Goal: Task Accomplishment & Management: Manage account settings

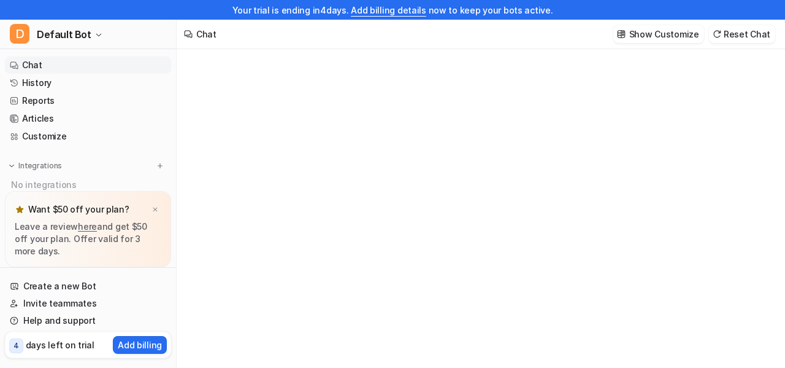
type textarea "**********"
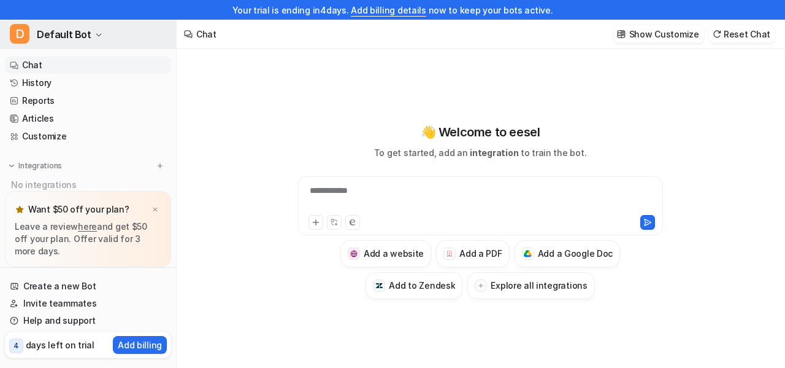
click at [95, 36] on icon "button" at bounding box center [98, 34] width 7 height 7
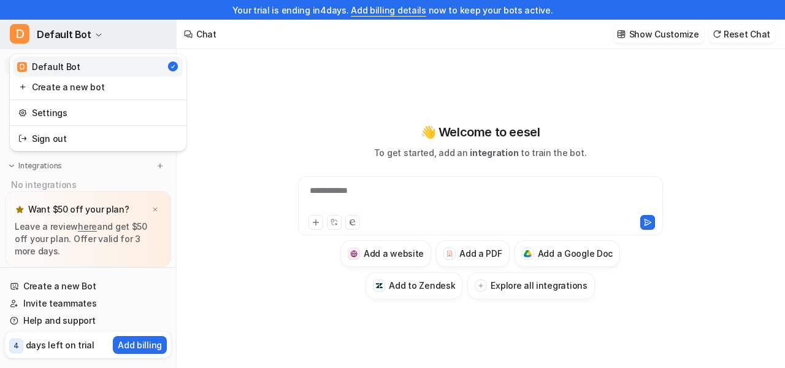
click at [95, 36] on icon "button" at bounding box center [98, 34] width 7 height 7
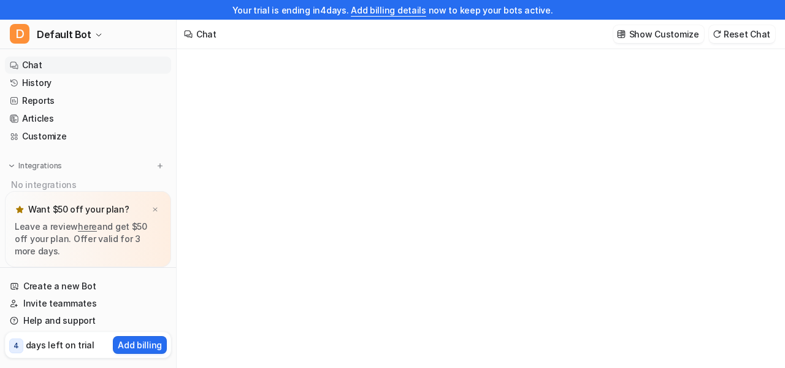
type textarea "**********"
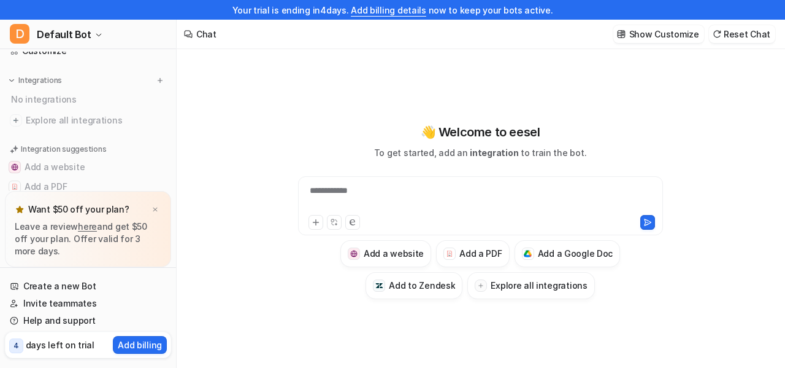
scroll to position [86, 0]
click at [30, 119] on span "Explore all integrations" at bounding box center [96, 120] width 141 height 20
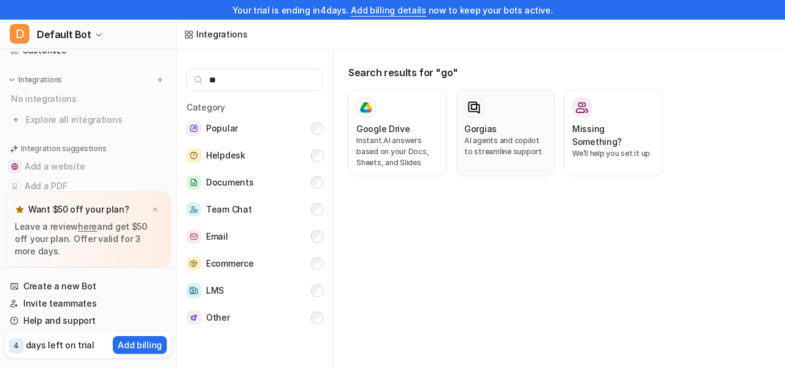
type input "**"
click at [521, 162] on div "Gorgias AI agents and copilot to streamline support" at bounding box center [505, 133] width 82 height 71
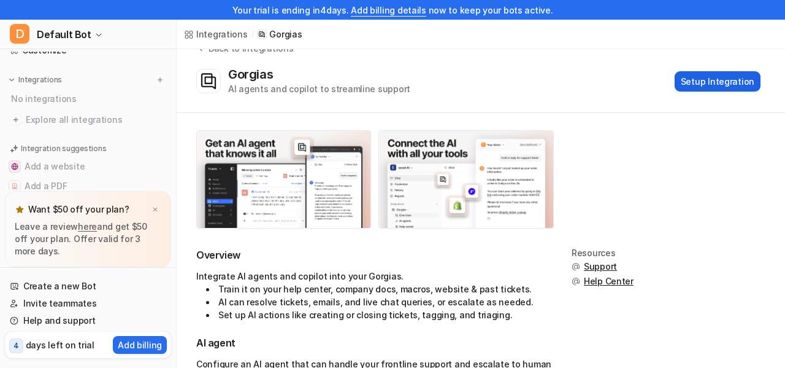
click at [733, 79] on button "Setup Integration" at bounding box center [718, 81] width 86 height 20
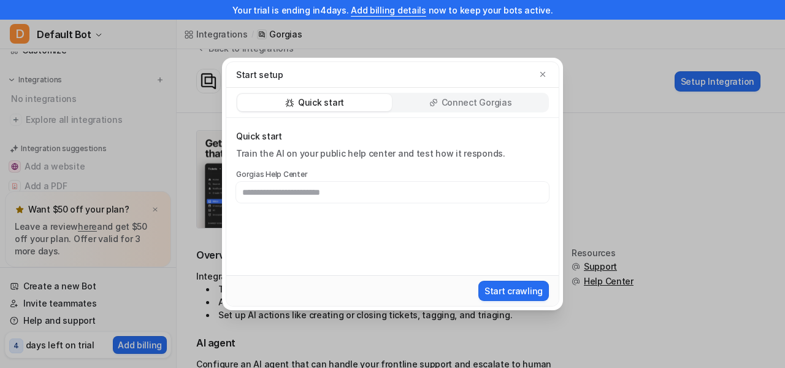
click at [482, 106] on p "Connect Gorgias" at bounding box center [477, 102] width 71 height 12
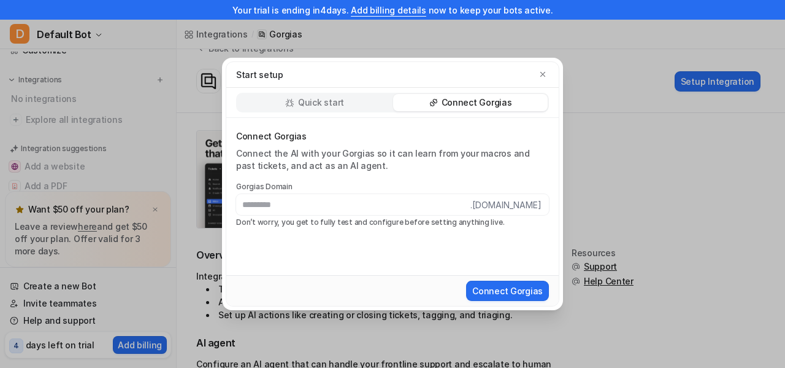
click at [253, 186] on label "Gorgias Domain" at bounding box center [392, 187] width 313 height 10
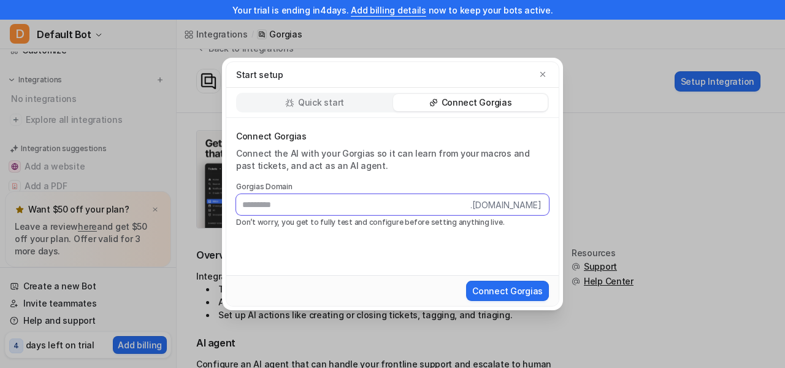
click at [261, 198] on input "text" at bounding box center [353, 204] width 234 height 21
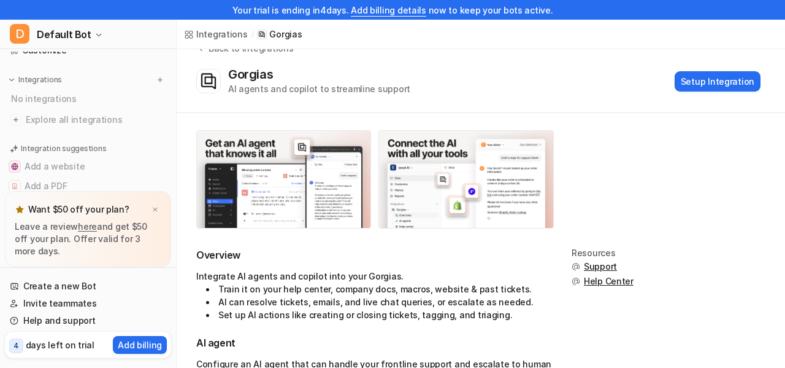
click at [529, 320] on li "Set up AI actions like creating or closing tickets, tagging, and triaging." at bounding box center [379, 314] width 346 height 13
click at [732, 83] on button "Setup Integration" at bounding box center [718, 81] width 86 height 20
click at [529, 320] on li "Set up AI actions like creating or closing tickets, tagging, and triaging." at bounding box center [379, 314] width 346 height 13
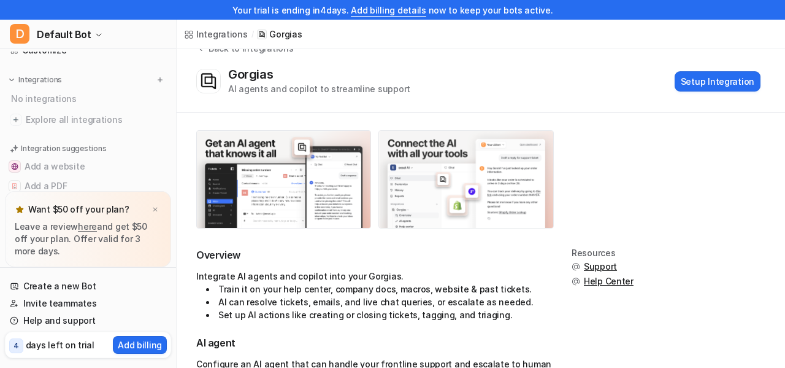
click at [529, 320] on li "Set up AI actions like creating or closing tickets, tagging, and triaging." at bounding box center [379, 314] width 346 height 13
click at [728, 90] on button "Setup Integration" at bounding box center [718, 81] width 86 height 20
click at [700, 84] on button "Setup Integration" at bounding box center [718, 81] width 86 height 20
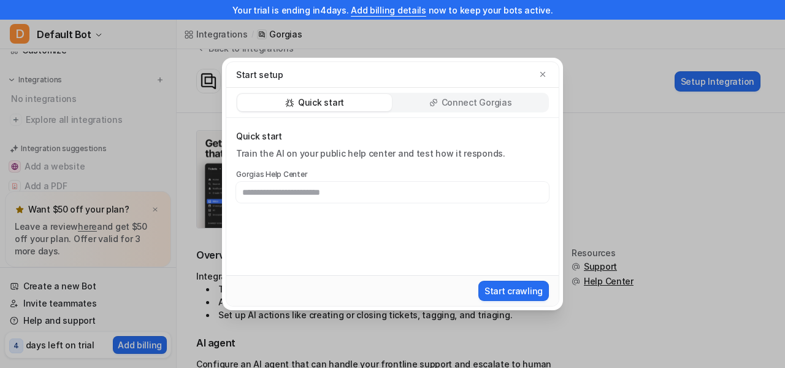
click at [536, 99] on div "Connect Gorgias" at bounding box center [470, 102] width 155 height 17
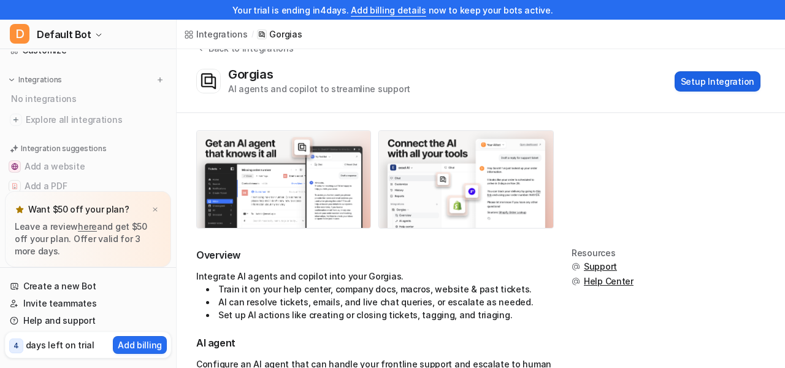
click at [708, 87] on button "Setup Integration" at bounding box center [718, 81] width 86 height 20
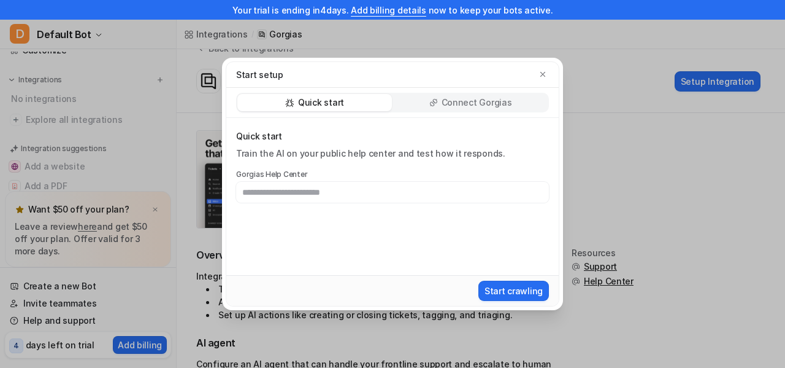
click at [483, 104] on p "Connect Gorgias" at bounding box center [477, 102] width 71 height 12
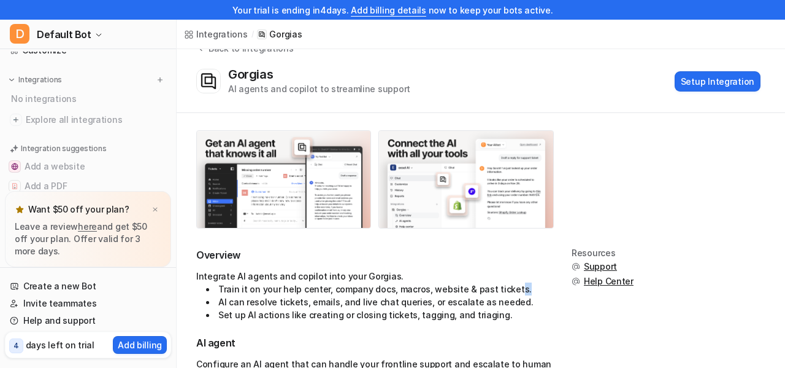
click at [529, 320] on li "Set up AI actions like creating or closing tickets, tagging, and triaging." at bounding box center [379, 314] width 346 height 13
click at [714, 81] on button "Setup Integration" at bounding box center [718, 81] width 86 height 20
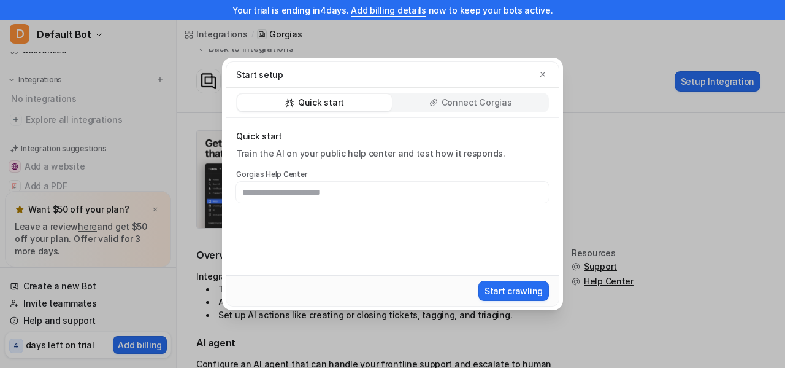
click at [470, 97] on p "Connect Gorgias" at bounding box center [477, 102] width 71 height 12
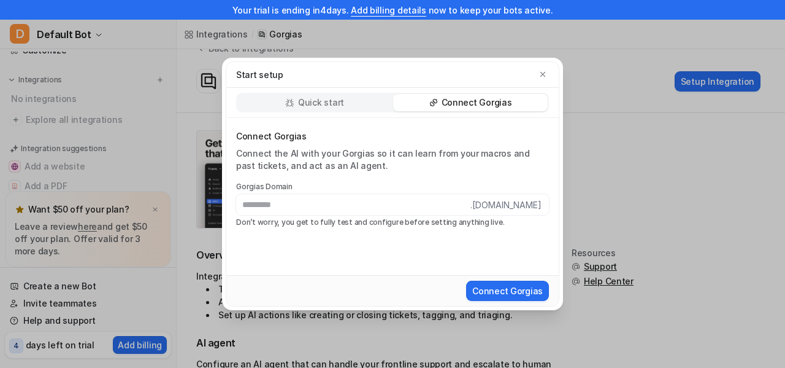
click at [333, 207] on input "text" at bounding box center [353, 204] width 234 height 21
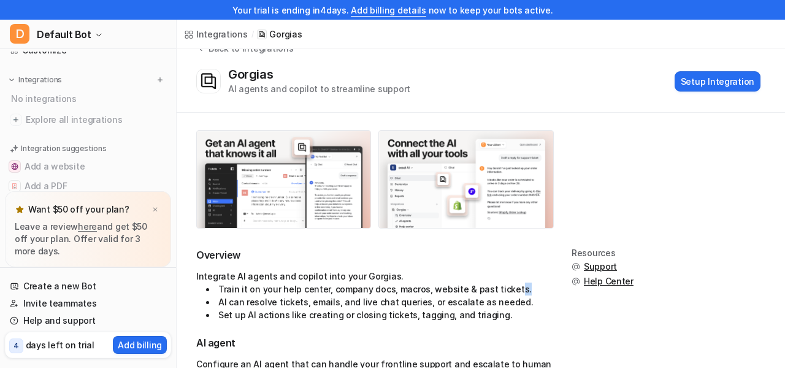
click at [529, 320] on li "Set up AI actions like creating or closing tickets, tagging, and triaging." at bounding box center [379, 314] width 346 height 13
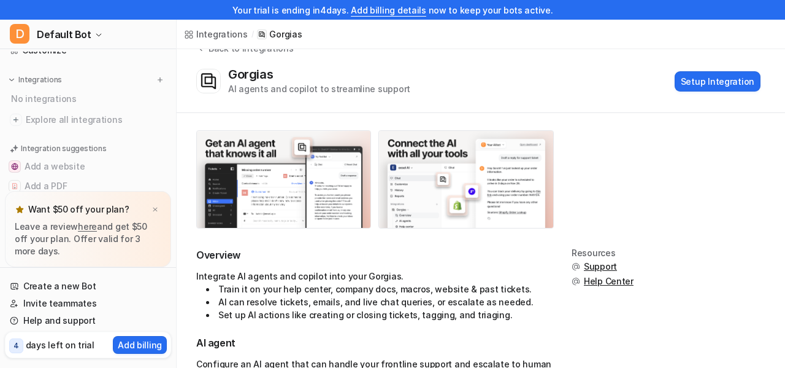
click at [529, 320] on li "Set up AI actions like creating or closing tickets, tagging, and triaging." at bounding box center [379, 314] width 346 height 13
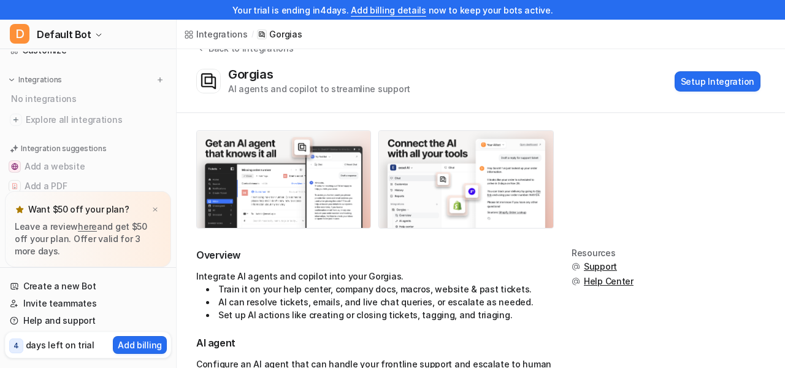
click at [529, 320] on li "Set up AI actions like creating or closing tickets, tagging, and triaging." at bounding box center [379, 314] width 346 height 13
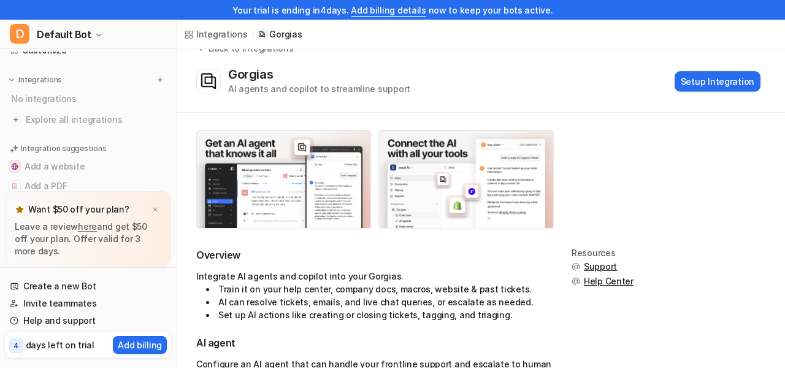
click at [529, 320] on li "Set up AI actions like creating or closing tickets, tagging, and triaging." at bounding box center [379, 314] width 346 height 13
click at [715, 88] on button "Setup Integration" at bounding box center [718, 81] width 86 height 20
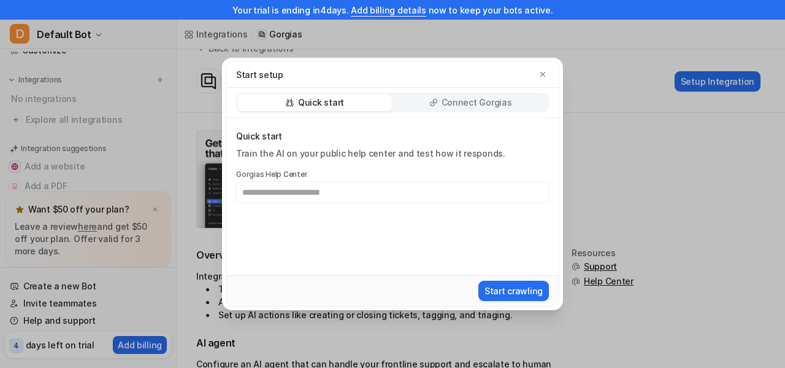
click at [482, 99] on p "Connect Gorgias" at bounding box center [477, 102] width 71 height 12
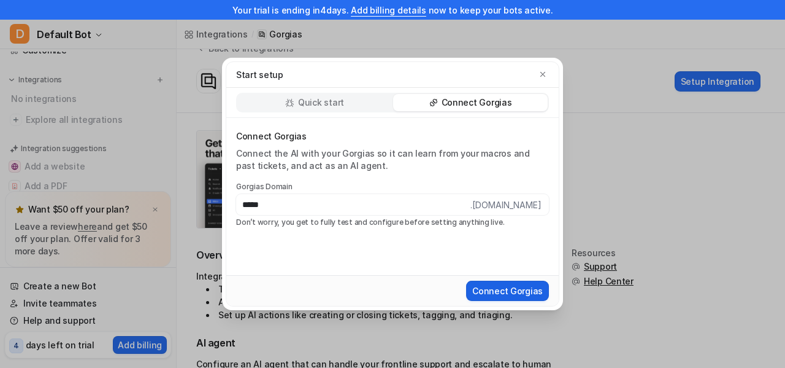
type input "*****"
click at [527, 290] on button "Connect Gorgias" at bounding box center [507, 290] width 83 height 20
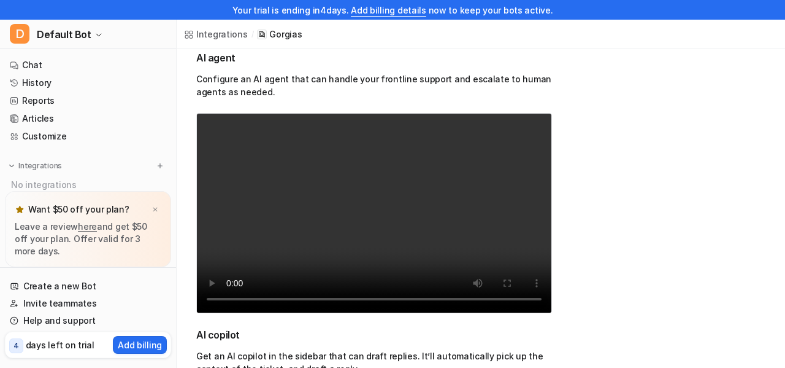
scroll to position [310, 0]
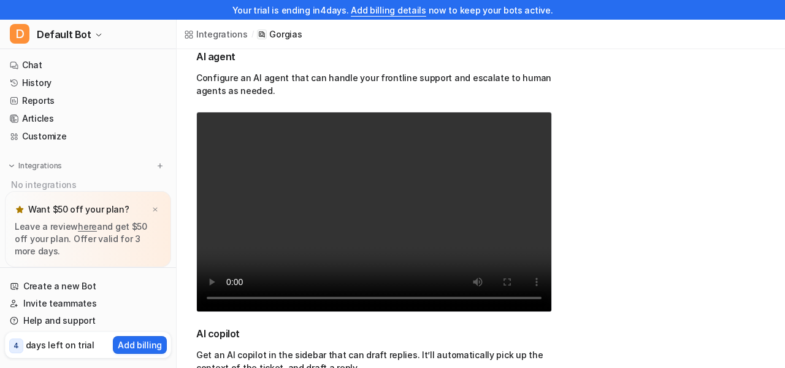
click at [765, 166] on div "Overview Integrate AI agents and copilot into your Gorgias. Train it on your he…" at bounding box center [480, 282] width 569 height 641
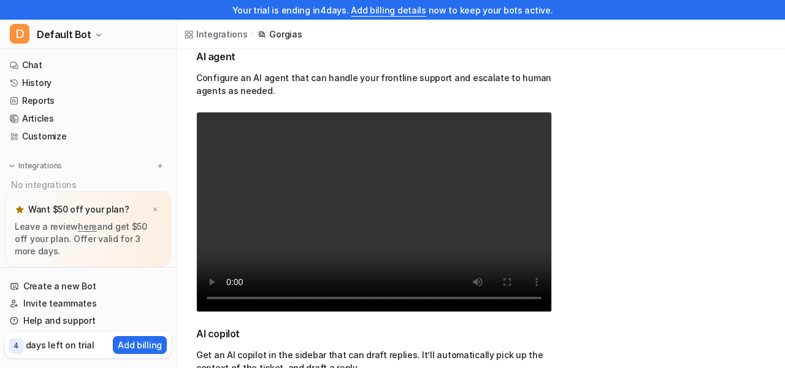
click at [765, 166] on div "Overview Integrate AI agents and copilot into your Gorgias. Train it on your he…" at bounding box center [480, 282] width 569 height 641
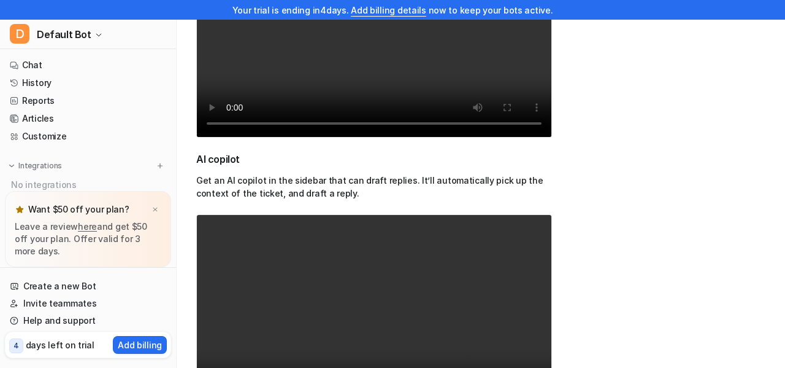
click at [765, 166] on div "Overview Integrate AI agents and copilot into your Gorgias. Train it on your he…" at bounding box center [480, 108] width 569 height 641
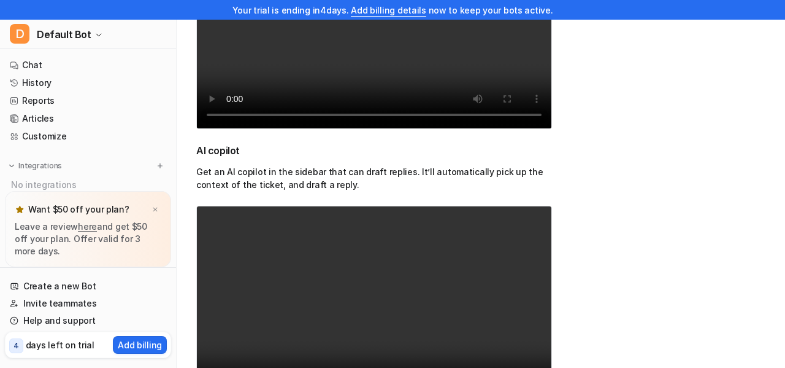
click at [765, 166] on div "Overview Integrate AI agents and copilot into your Gorgias. Train it on your he…" at bounding box center [480, 99] width 569 height 641
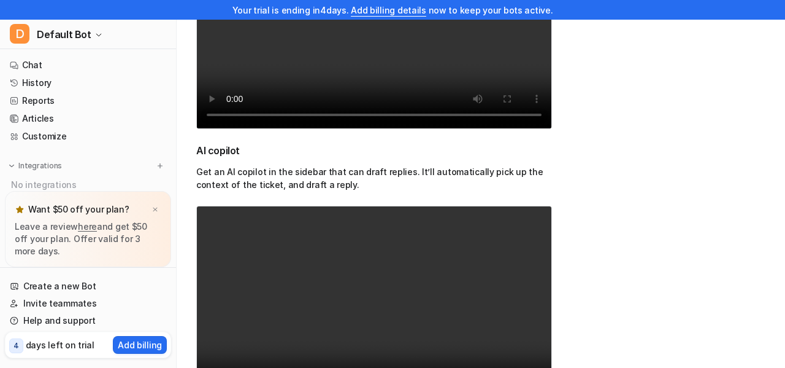
click at [765, 166] on div "Overview Integrate AI agents and copilot into your Gorgias. Train it on your he…" at bounding box center [480, 99] width 569 height 641
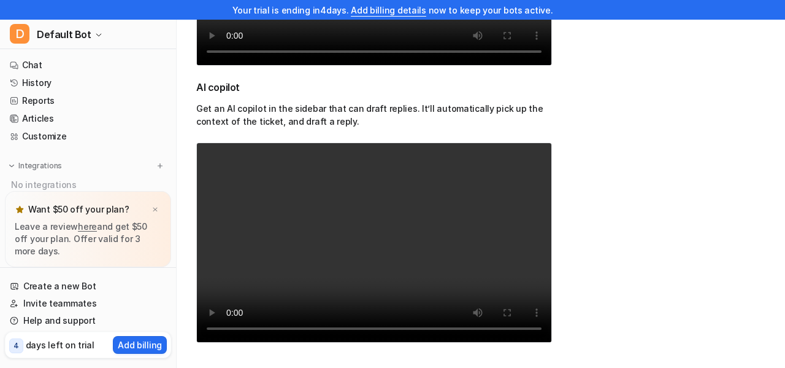
scroll to position [563, 0]
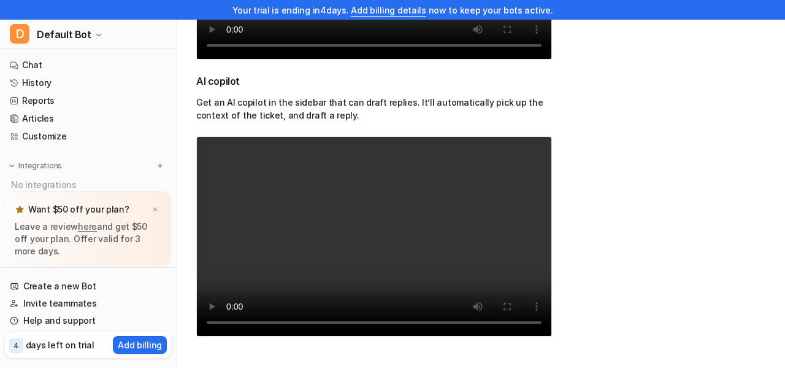
click at [765, 166] on div "Overview Integrate AI agents and copilot into your Gorgias. Train it on your he…" at bounding box center [480, 30] width 569 height 641
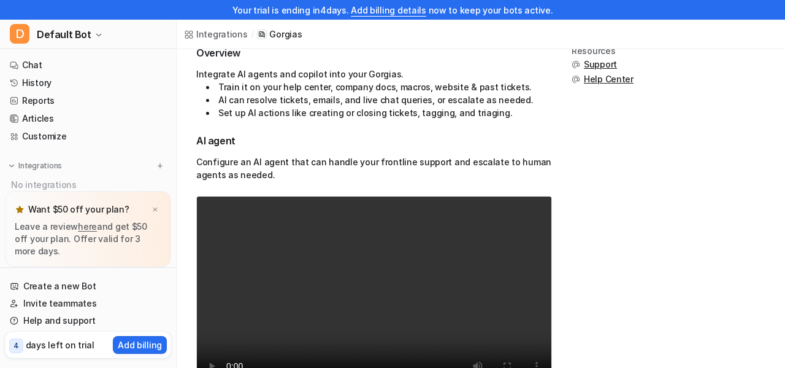
scroll to position [224, 0]
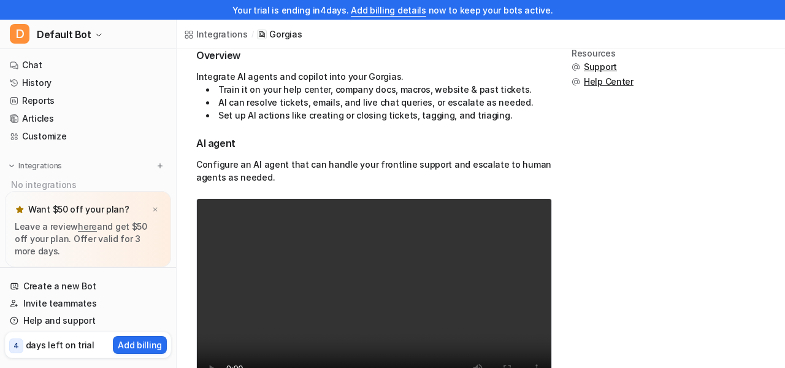
click at [80, 349] on p "days left on trial" at bounding box center [60, 344] width 69 height 13
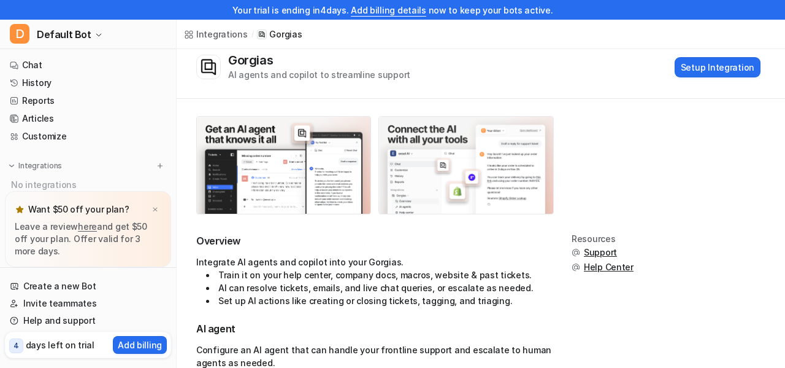
scroll to position [0, 0]
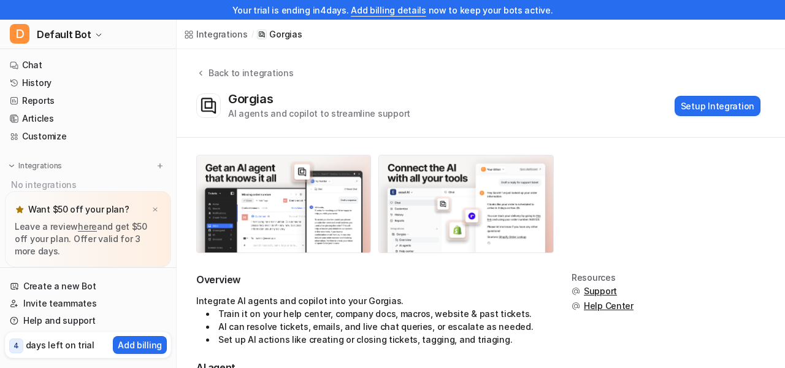
click at [280, 35] on p "Gorgias" at bounding box center [285, 34] width 33 height 12
click at [371, 13] on link "Add billing details" at bounding box center [388, 10] width 75 height 10
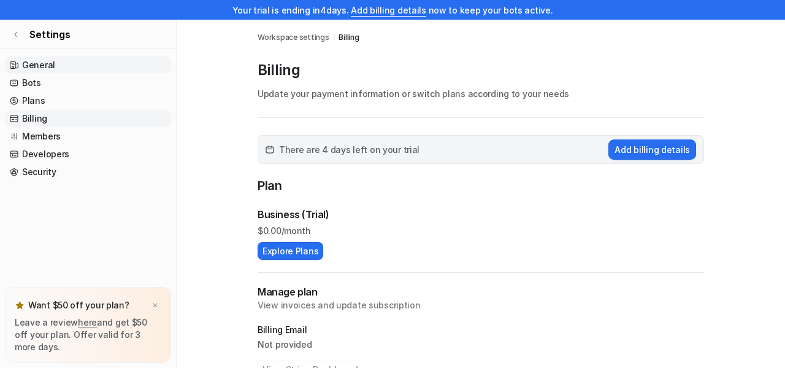
click at [44, 69] on link "General" at bounding box center [88, 64] width 166 height 17
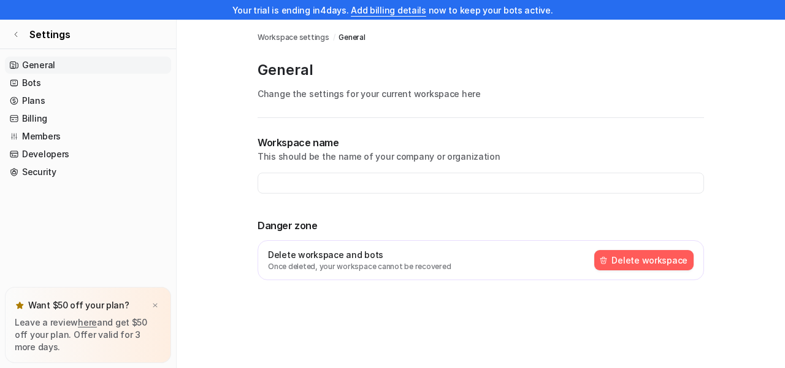
type input "**********"
click at [17, 41] on link "Settings" at bounding box center [88, 34] width 176 height 29
click at [33, 66] on link "General" at bounding box center [88, 64] width 166 height 17
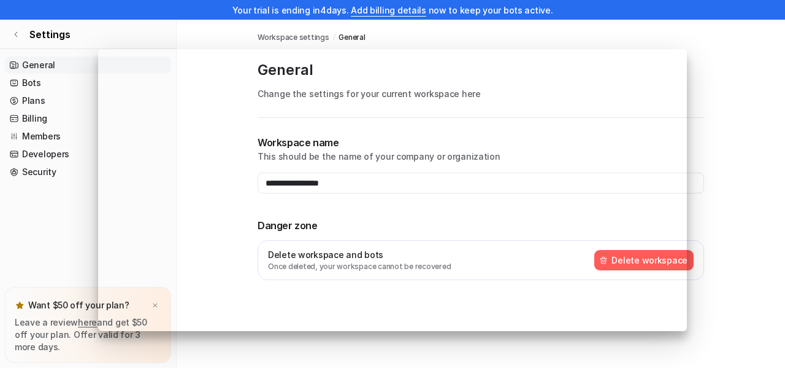
click at [762, 128] on div at bounding box center [392, 184] width 785 height 368
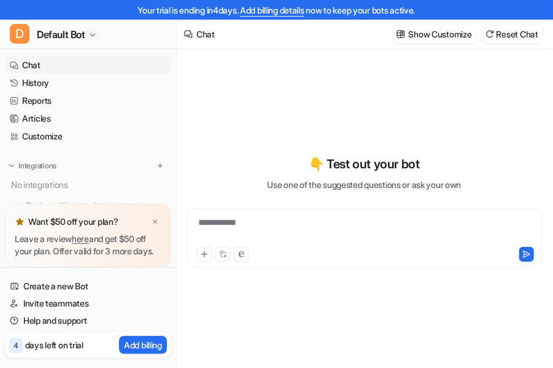
type textarea "**********"
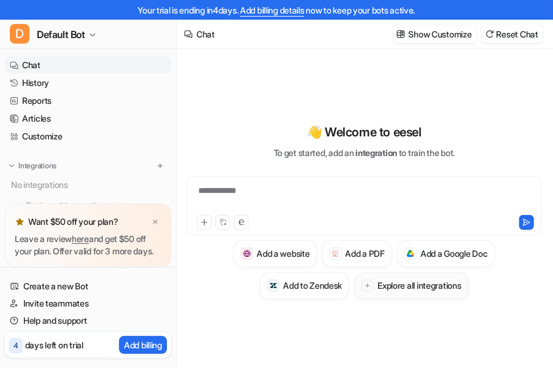
click at [405, 290] on h3 "Explore all integrations" at bounding box center [418, 285] width 83 height 13
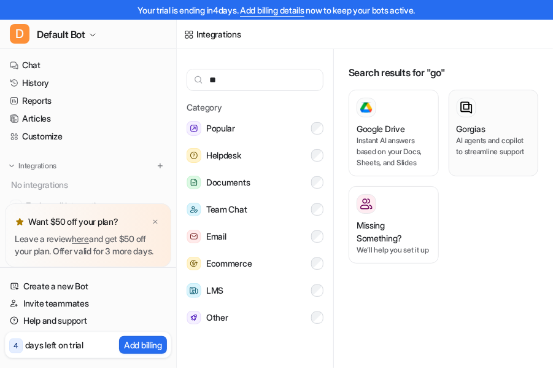
type input "**"
click at [490, 158] on div "Gorgias AI agents and copilot to streamline support" at bounding box center [493, 133] width 74 height 71
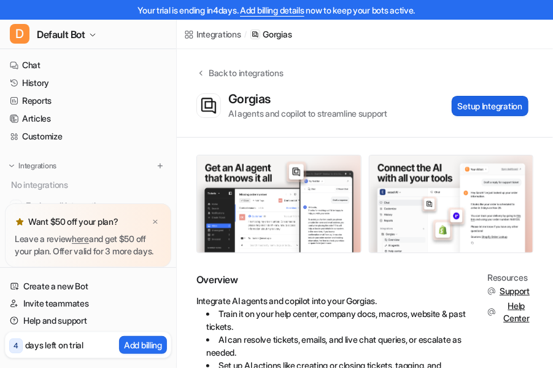
click at [479, 107] on button "Setup Integration" at bounding box center [490, 106] width 77 height 20
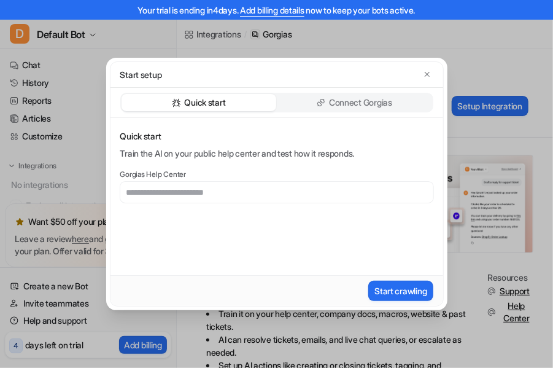
click at [318, 99] on icon at bounding box center [321, 102] width 9 height 9
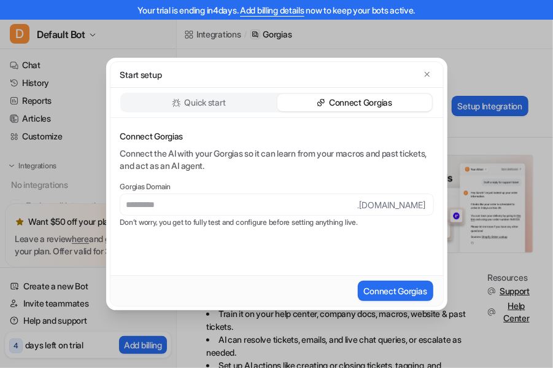
click at [213, 106] on p "Quick start" at bounding box center [205, 102] width 41 height 12
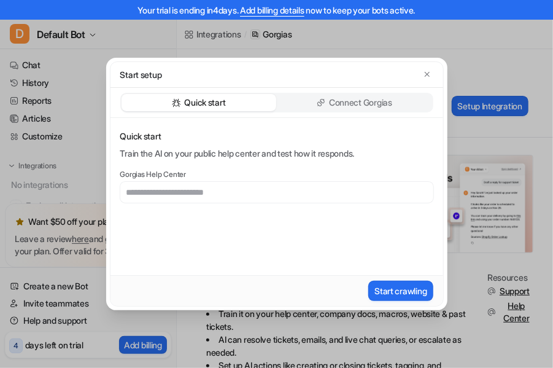
click at [342, 104] on p "Connect Gorgias" at bounding box center [360, 102] width 63 height 12
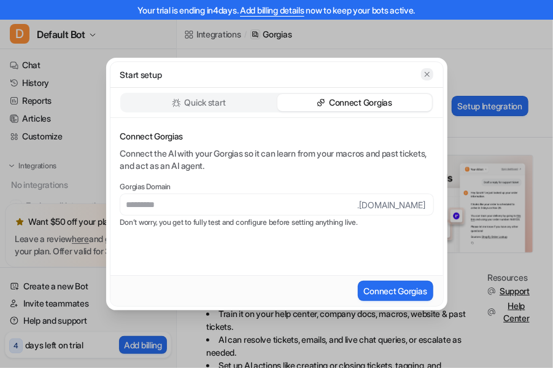
click at [424, 77] on icon "button" at bounding box center [427, 74] width 9 height 9
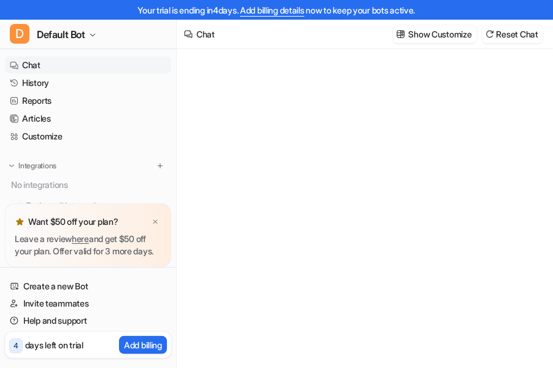
type textarea "**********"
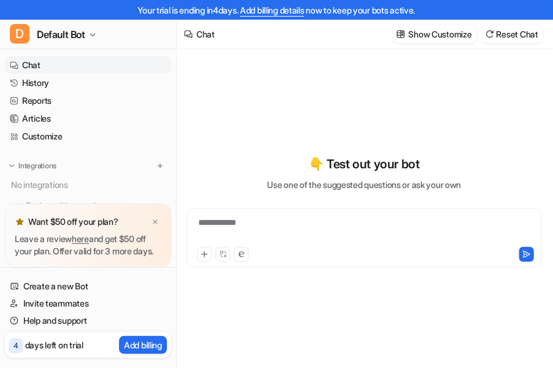
scroll to position [2, 0]
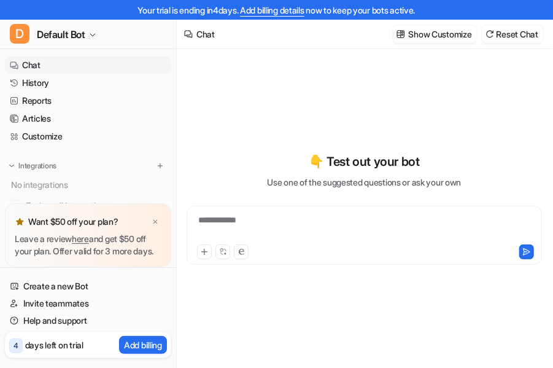
click at [322, 175] on p "Use one of the suggested questions or ask your own" at bounding box center [364, 181] width 194 height 13
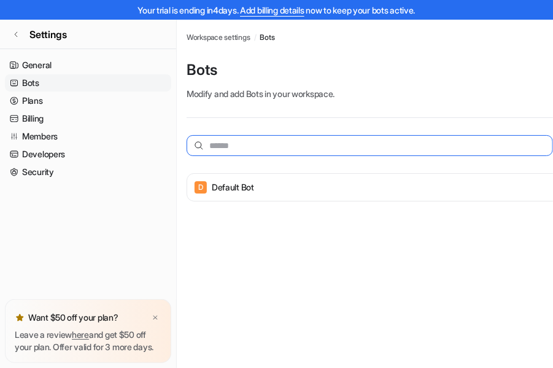
click at [266, 141] on input "text" at bounding box center [370, 145] width 366 height 21
type input "******"
type input "*"
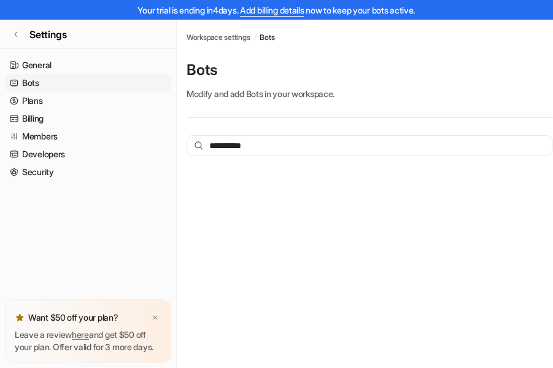
click at [225, 36] on span "Workspace settings" at bounding box center [219, 37] width 64 height 11
click at [241, 36] on span "Workspace settings" at bounding box center [219, 37] width 64 height 11
click at [236, 45] on div "**********" at bounding box center [410, 109] width 447 height 178
click at [232, 40] on span "Workspace settings" at bounding box center [219, 37] width 64 height 11
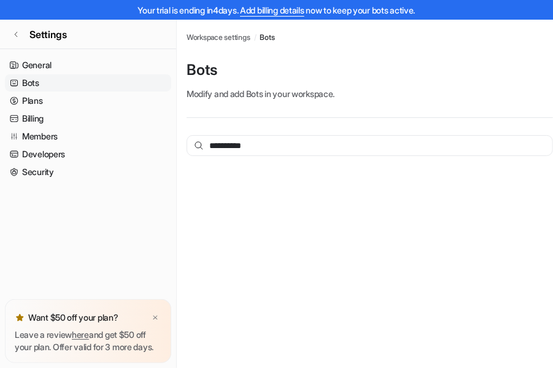
click at [232, 40] on span "Workspace settings" at bounding box center [219, 37] width 64 height 11
click at [274, 33] on span "Bots" at bounding box center [267, 37] width 15 height 11
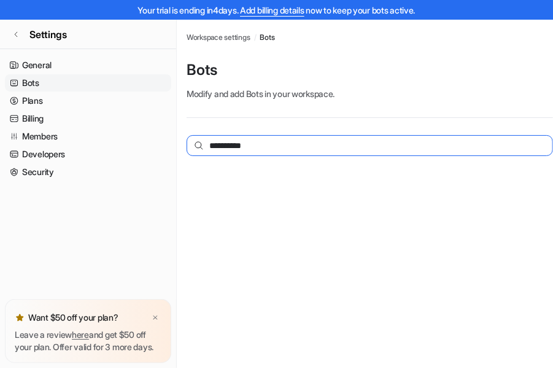
click at [291, 154] on input "**********" at bounding box center [370, 145] width 366 height 21
type input "******"
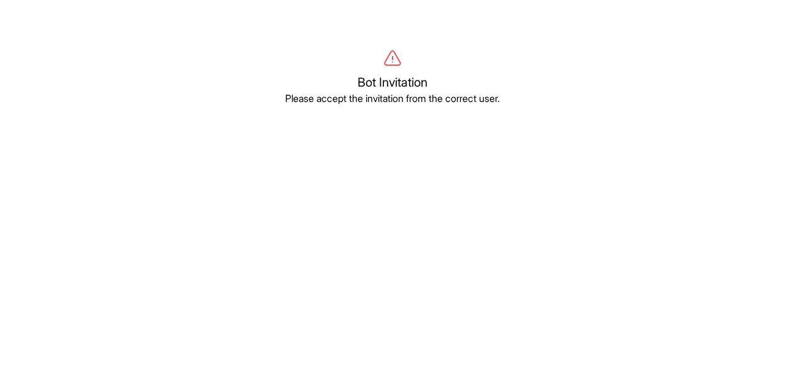
click at [525, 208] on body "Bot Invitation Please accept the invitation from the correct user." at bounding box center [392, 233] width 785 height 368
